Goal: Task Accomplishment & Management: Manage account settings

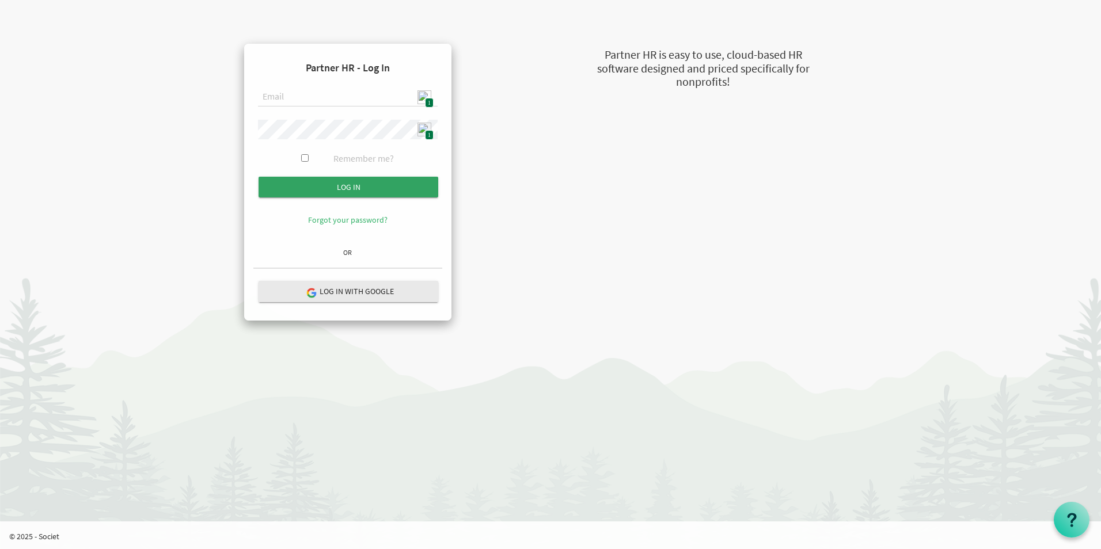
type input "[EMAIL_ADDRESS][DOMAIN_NAME]"
click at [330, 189] on input "submit" at bounding box center [349, 187] width 180 height 21
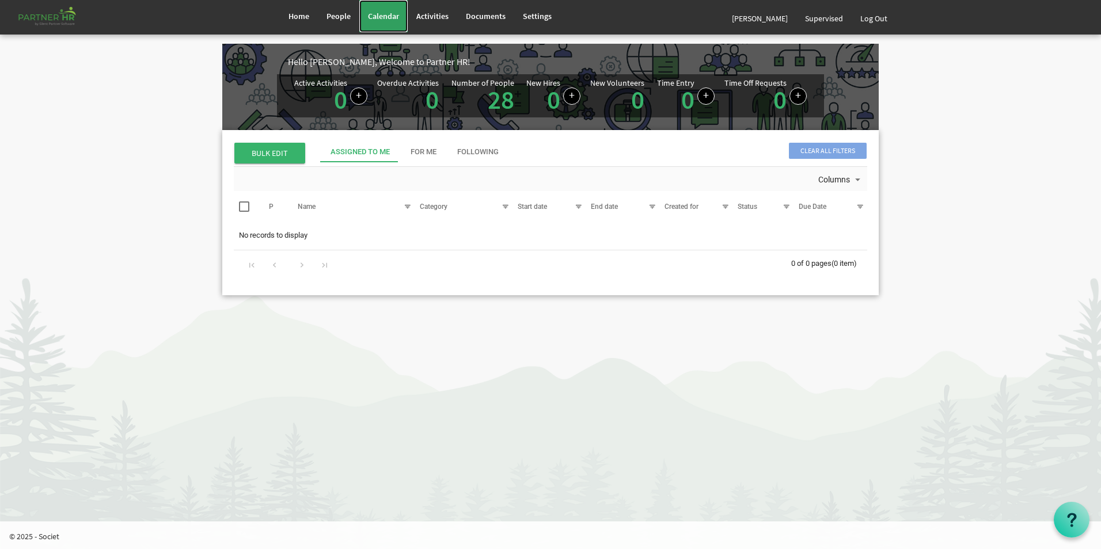
click at [378, 17] on span "Calendar" at bounding box center [383, 16] width 31 height 10
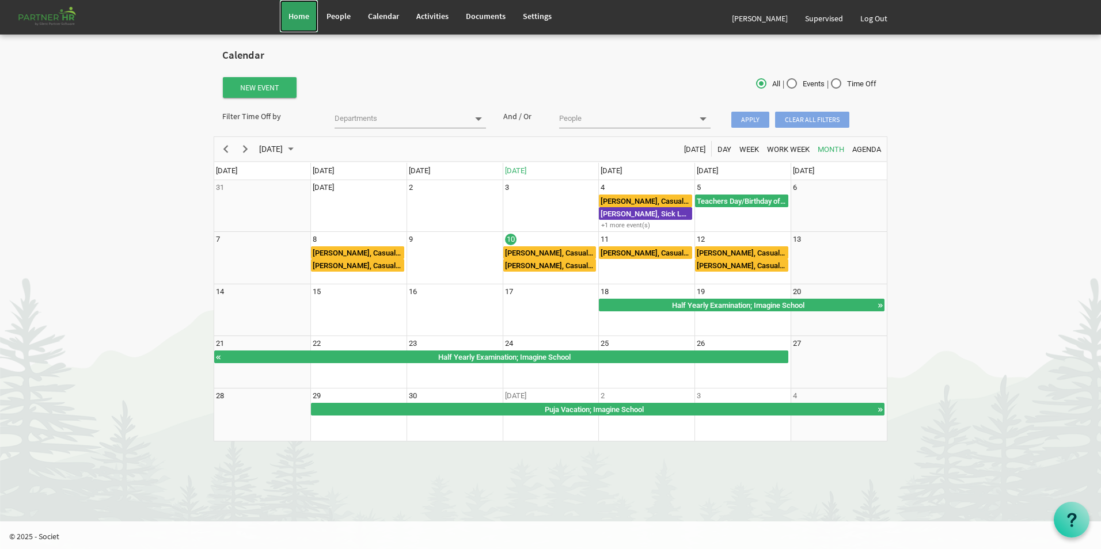
click at [288, 20] on link "Home" at bounding box center [299, 16] width 38 height 32
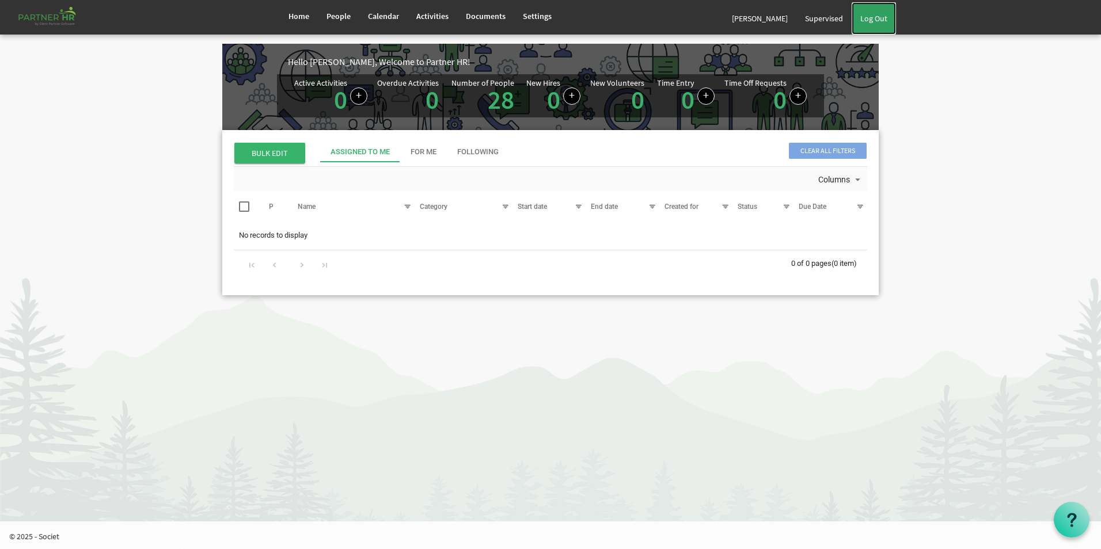
drag, startPoint x: 871, startPoint y: 17, endPoint x: 864, endPoint y: 17, distance: 6.9
click at [871, 17] on link "Log Out" at bounding box center [874, 18] width 44 height 32
